Goal: Complete application form

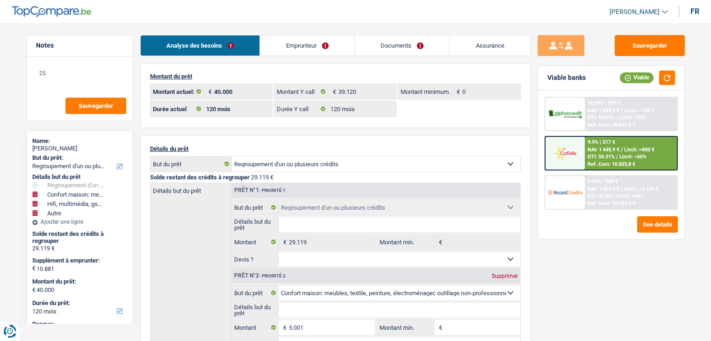
select select "refinancing"
select select "household"
select select "tech"
select select "other"
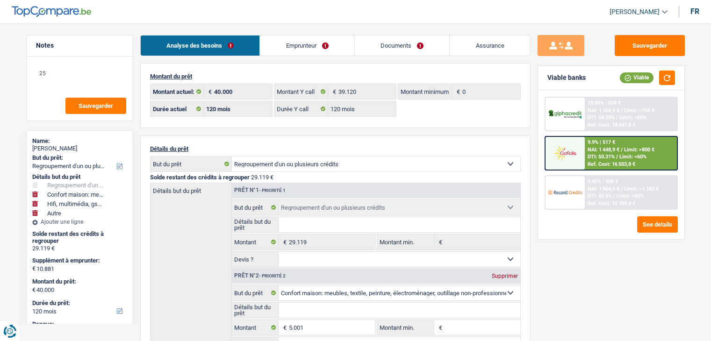
select select "120"
select select "refinancing"
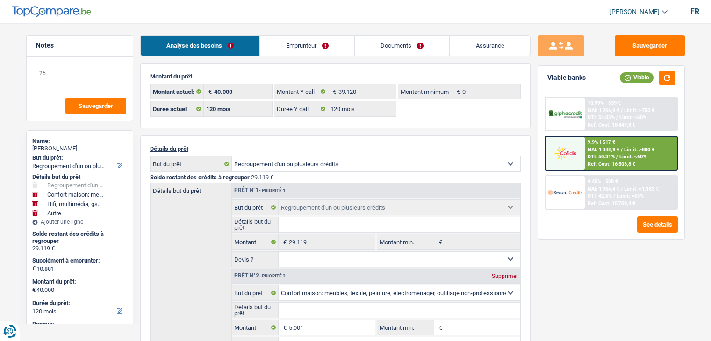
select select "household"
select select "tech"
select select "other"
select select "120"
click at [392, 53] on link "Documents" at bounding box center [402, 46] width 95 height 20
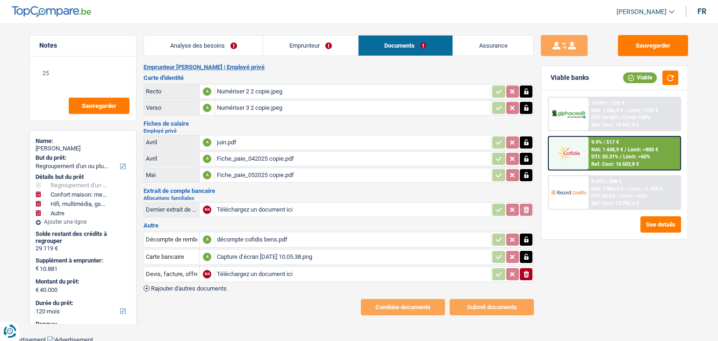
click at [316, 45] on link "Emprunteur" at bounding box center [310, 46] width 94 height 20
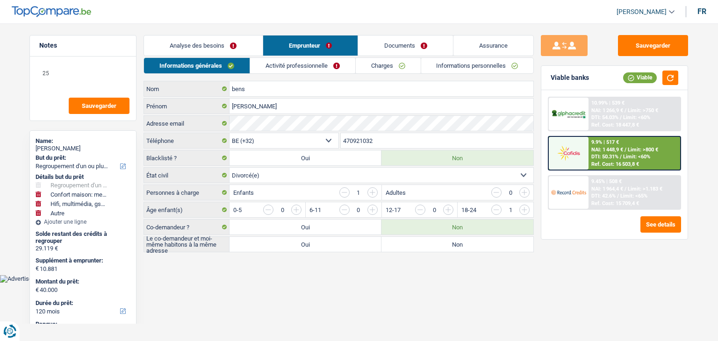
click at [240, 46] on link "Analyse des besoins" at bounding box center [203, 46] width 119 height 20
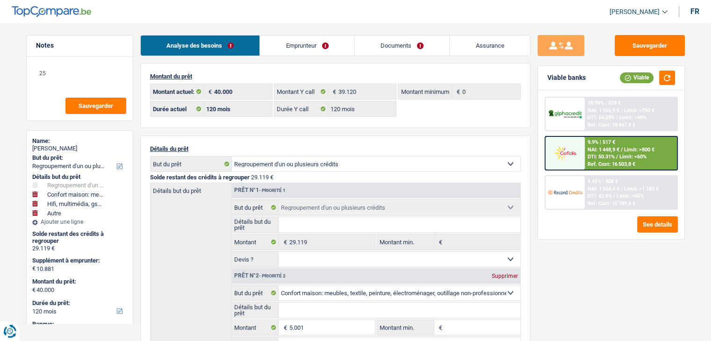
click at [376, 49] on link "Documents" at bounding box center [402, 46] width 95 height 20
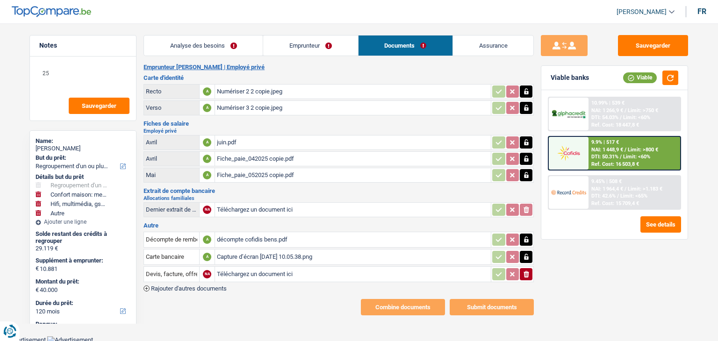
click at [254, 236] on div "décompte cofidis bens.pdf" at bounding box center [353, 240] width 272 height 14
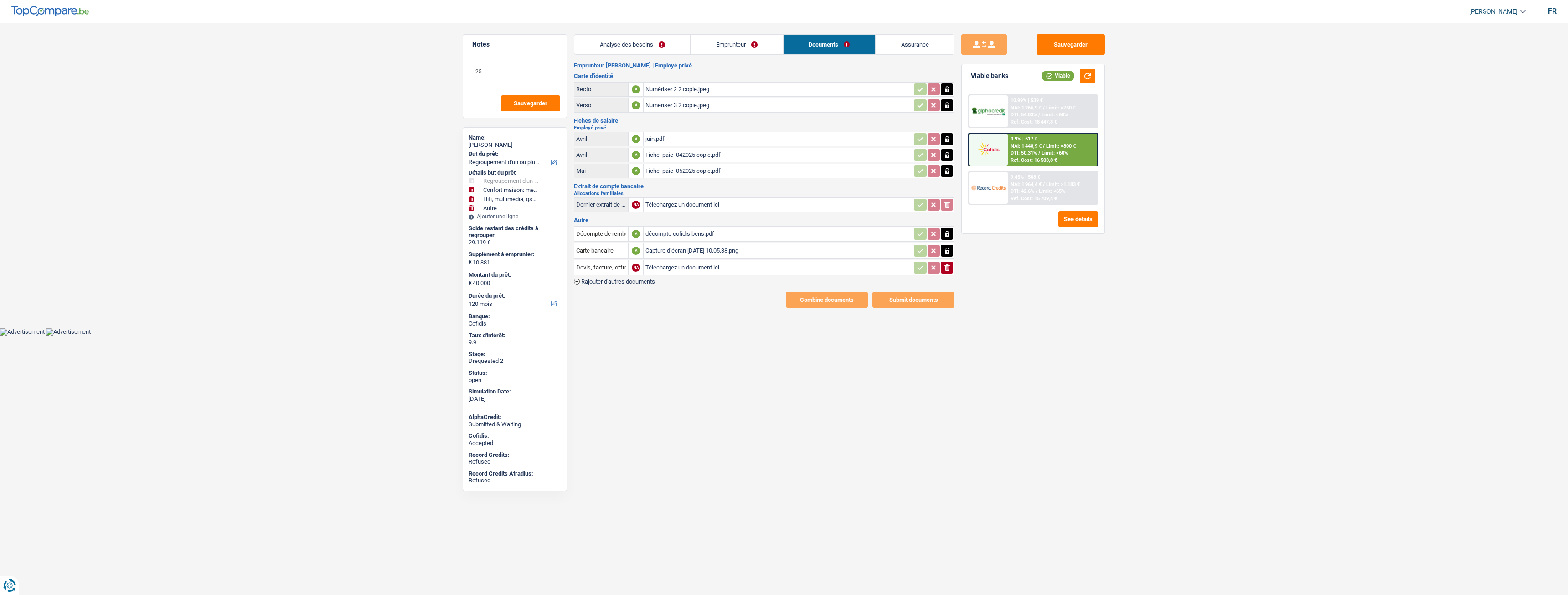
click at [686, 249] on div "Capture d’écran [DATE] 10.05.38.png" at bounding box center [778, 251] width 265 height 14
click at [665, 152] on div "Fiche_paie_042025 copie.pdf" at bounding box center [778, 155] width 265 height 14
click at [658, 252] on div "Capture d’écran [DATE] 10.05.38.png" at bounding box center [778, 251] width 265 height 14
click at [672, 232] on div "décompte cofidis bens.pdf" at bounding box center [778, 234] width 265 height 14
